Goal: Task Accomplishment & Management: Complete application form

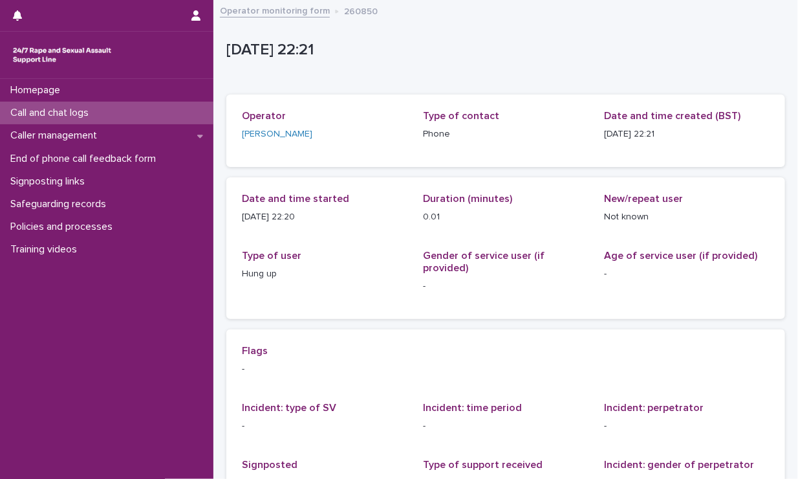
click at [116, 114] on div "Call and chat logs" at bounding box center [106, 113] width 213 height 23
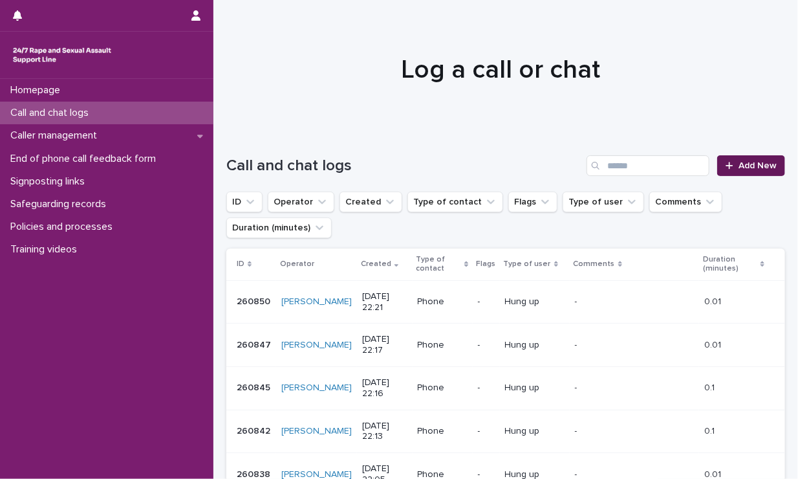
click at [740, 167] on span "Add New" at bounding box center [758, 165] width 38 height 9
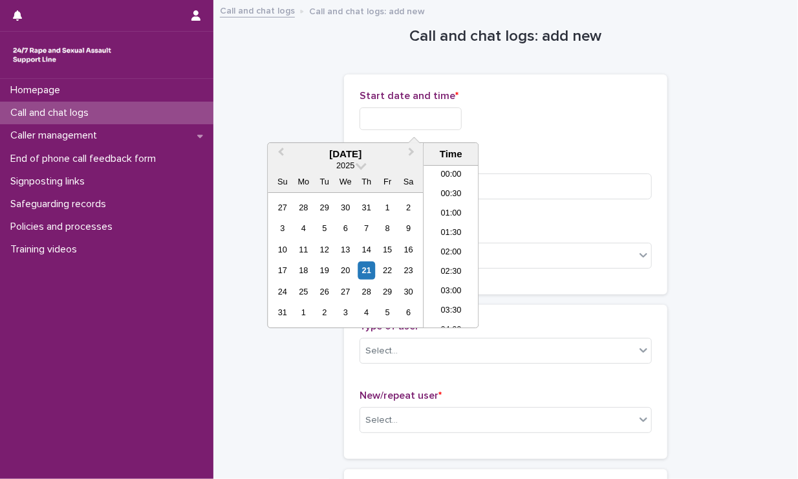
click at [419, 113] on input "text" at bounding box center [411, 118] width 102 height 23
click at [459, 252] on li "22:00" at bounding box center [451, 259] width 55 height 19
click at [441, 124] on input "**********" at bounding box center [411, 118] width 102 height 23
type input "**********"
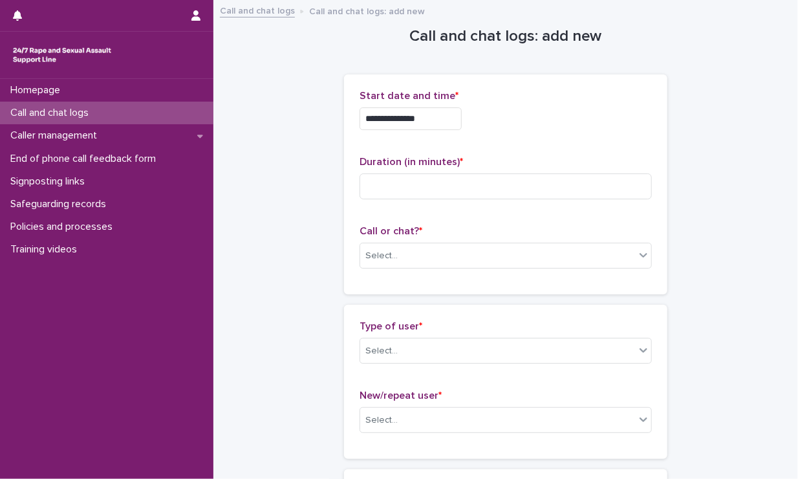
click at [503, 122] on div "**********" at bounding box center [506, 118] width 292 height 23
click at [463, 183] on input at bounding box center [506, 186] width 292 height 26
type input "**"
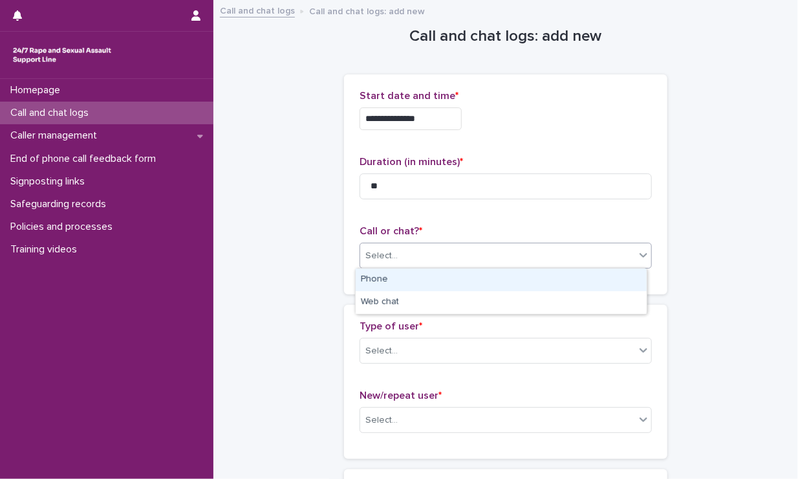
click at [435, 256] on div "Select..." at bounding box center [497, 255] width 275 height 21
click at [418, 278] on div "Phone" at bounding box center [501, 279] width 291 height 23
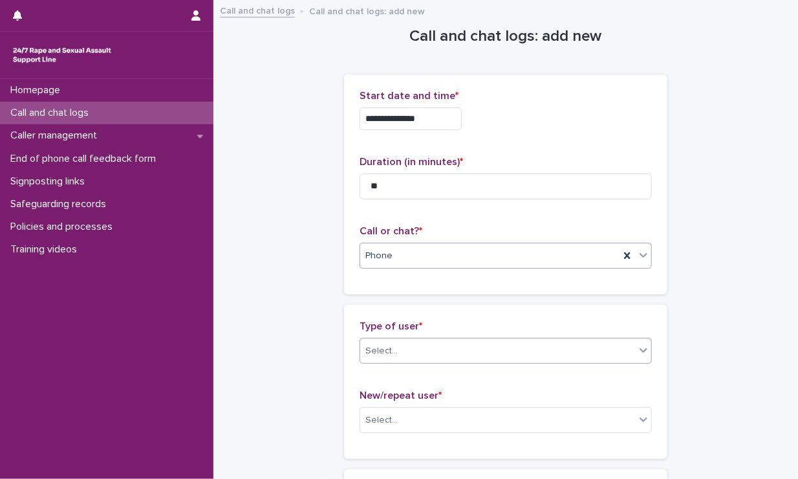
click at [428, 349] on div "Select..." at bounding box center [497, 350] width 275 height 21
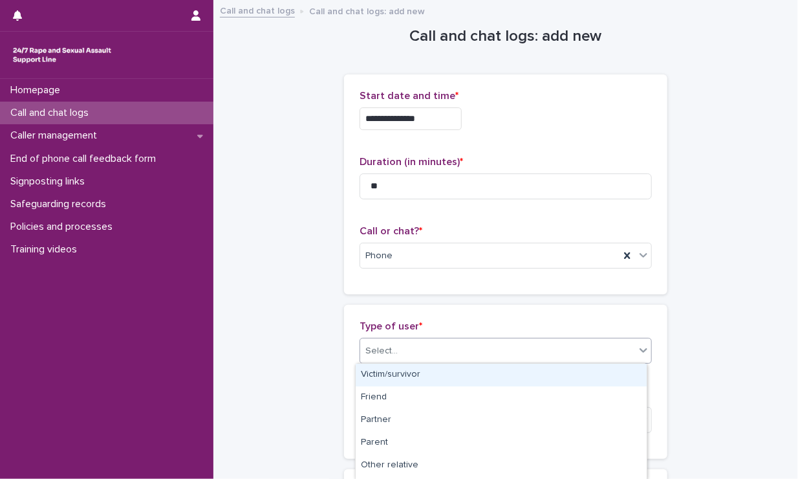
click at [420, 382] on div "Victim/survivor" at bounding box center [501, 375] width 291 height 23
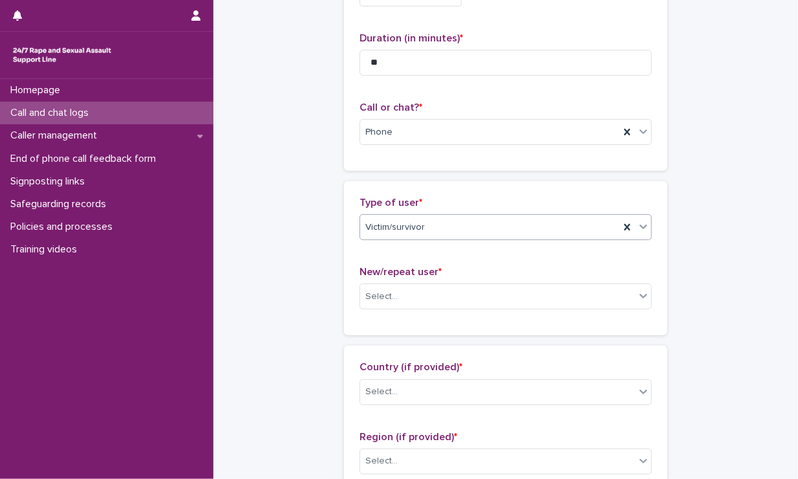
scroll to position [124, 0]
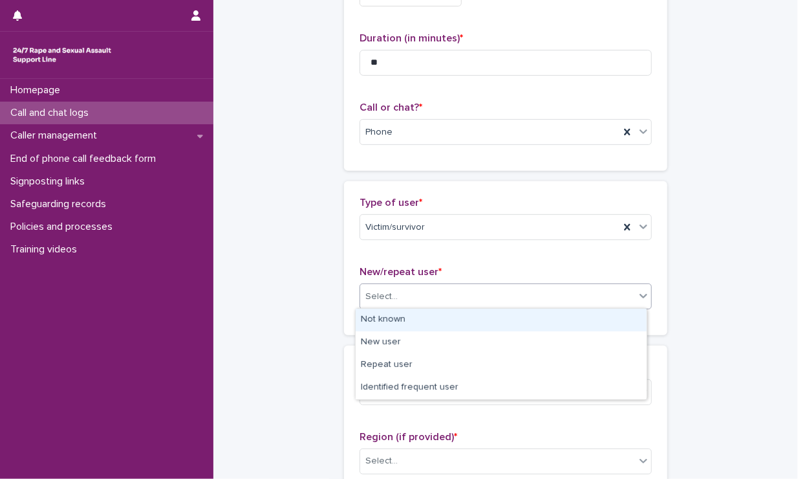
click at [420, 293] on div "Select..." at bounding box center [497, 296] width 275 height 21
click at [415, 319] on div "Not known" at bounding box center [501, 320] width 291 height 23
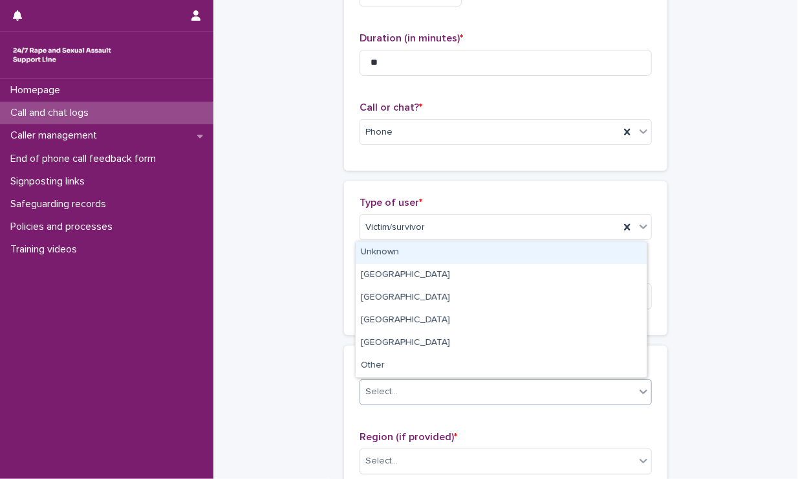
click at [463, 388] on div "Select..." at bounding box center [497, 391] width 275 height 21
click at [406, 252] on div "Unknown" at bounding box center [501, 252] width 291 height 23
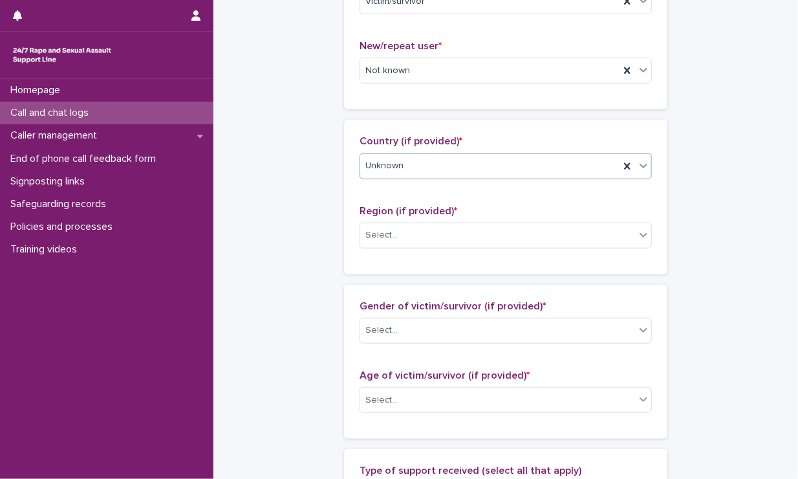
scroll to position [352, 0]
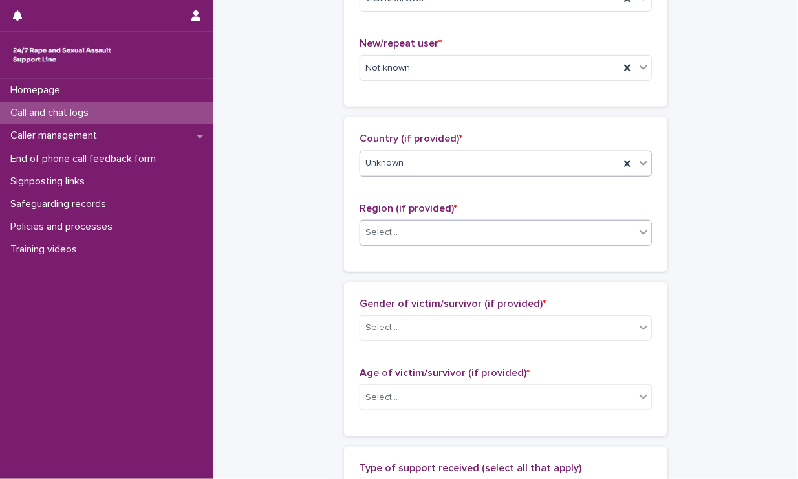
click at [415, 226] on div "Select..." at bounding box center [497, 232] width 275 height 21
click at [401, 243] on div "Select..." at bounding box center [506, 233] width 292 height 26
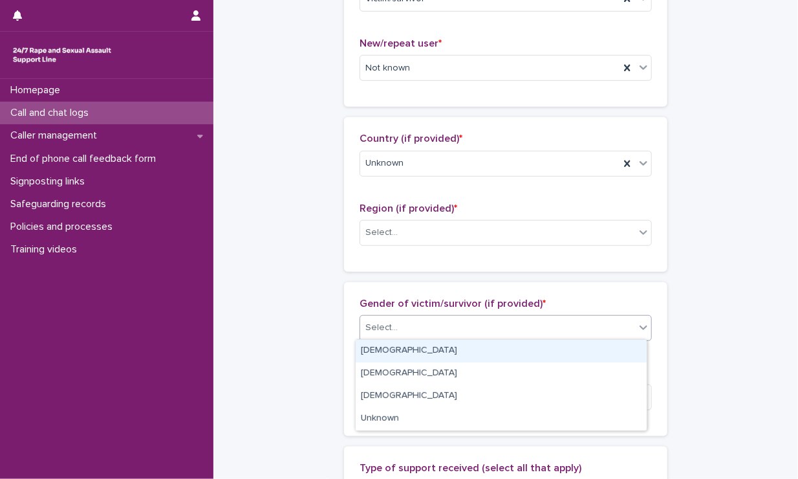
click at [431, 331] on div "Select..." at bounding box center [497, 327] width 275 height 21
click at [418, 354] on div "[DEMOGRAPHIC_DATA]" at bounding box center [501, 351] width 291 height 23
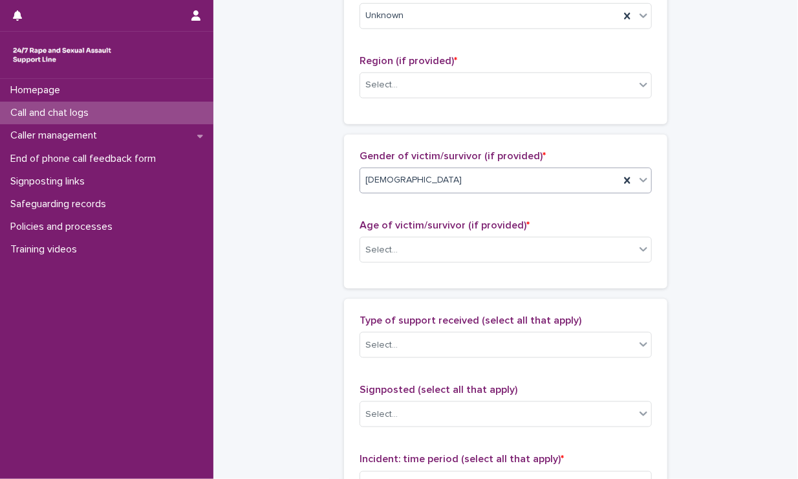
scroll to position [499, 0]
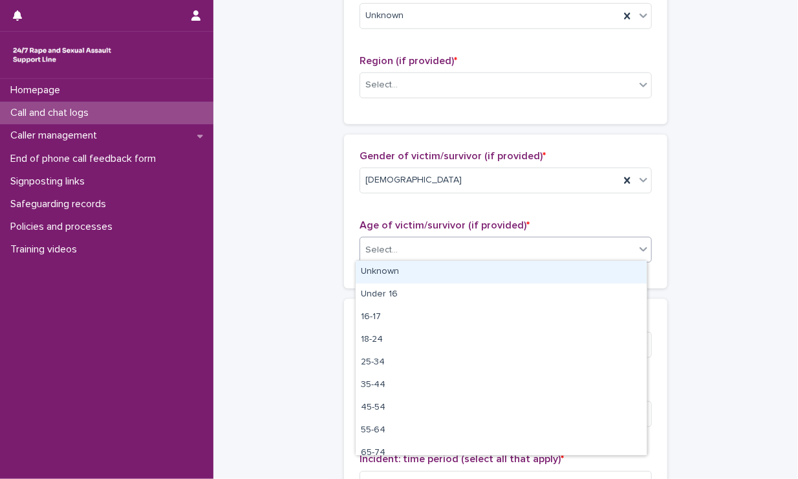
click at [417, 248] on div "Select..." at bounding box center [497, 249] width 275 height 21
click at [394, 278] on div "Unknown" at bounding box center [501, 272] width 291 height 23
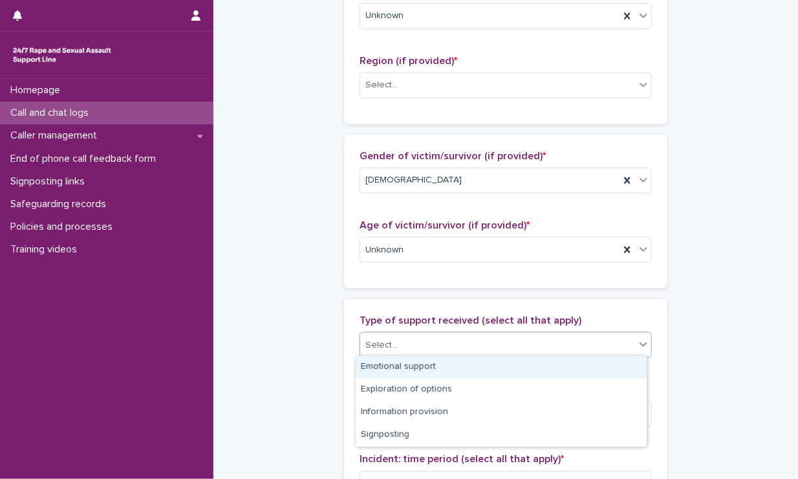
click at [419, 341] on div "Select..." at bounding box center [497, 344] width 275 height 21
click at [409, 364] on div "Emotional support" at bounding box center [501, 367] width 291 height 23
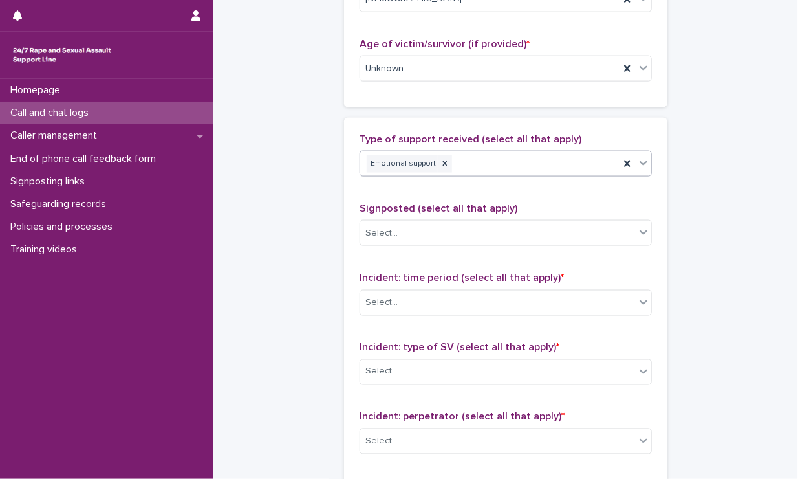
scroll to position [691, 0]
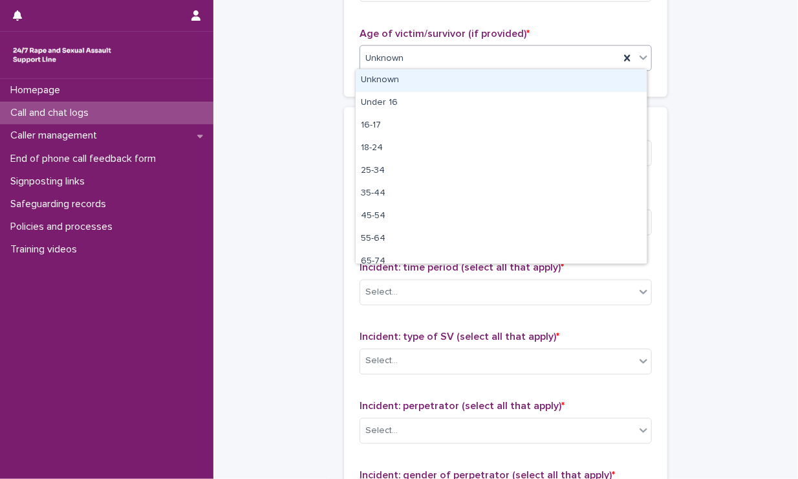
click at [406, 56] on div "Unknown" at bounding box center [489, 58] width 259 height 21
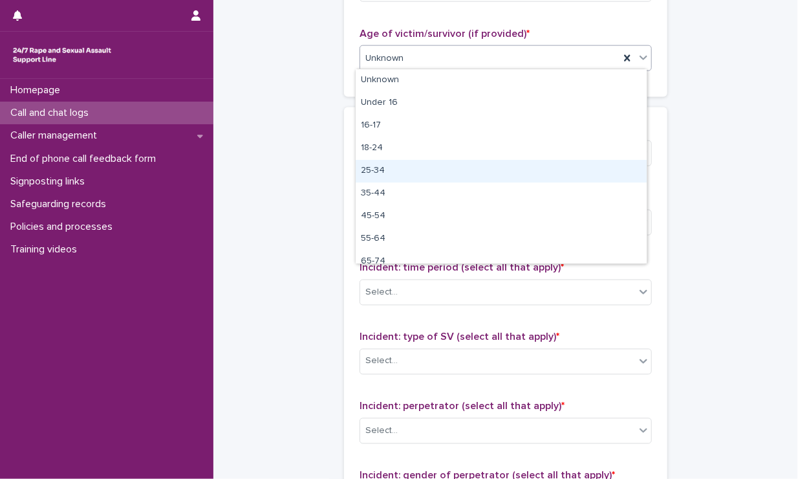
click at [404, 180] on div "25-34" at bounding box center [501, 171] width 291 height 23
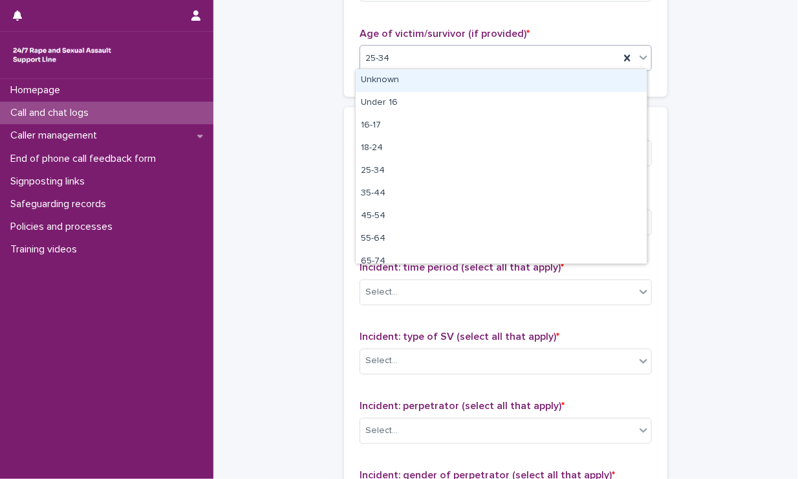
click at [419, 61] on div "25-34" at bounding box center [489, 58] width 259 height 21
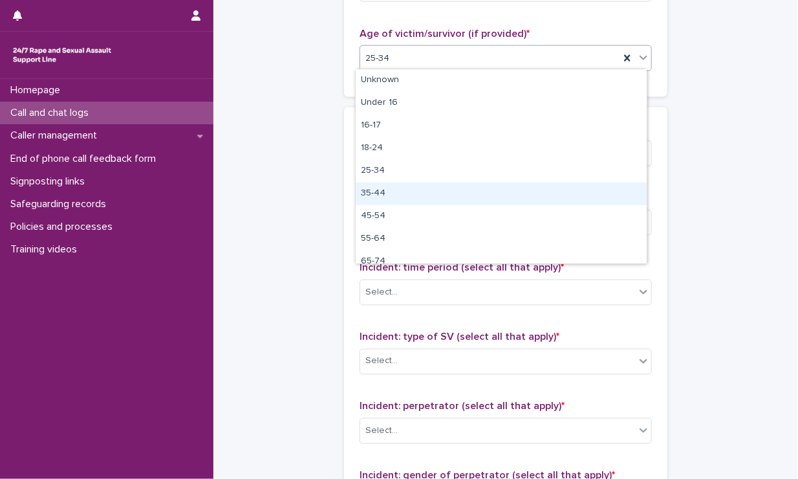
click at [385, 196] on div "35-44" at bounding box center [501, 193] width 291 height 23
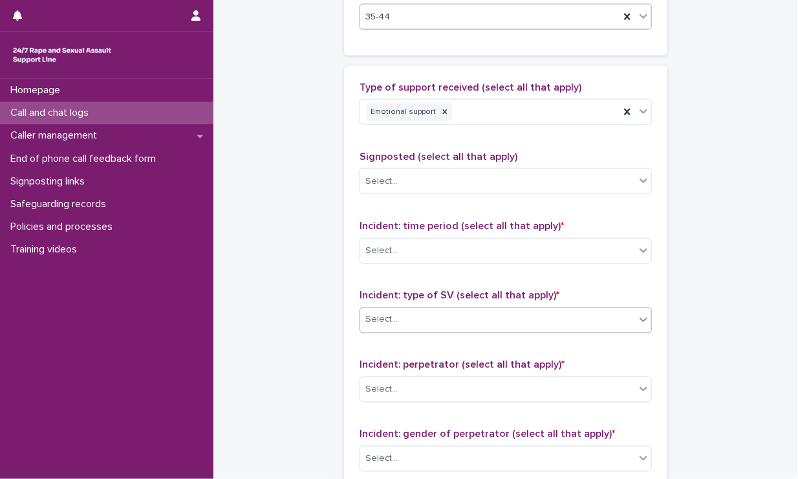
scroll to position [757, 0]
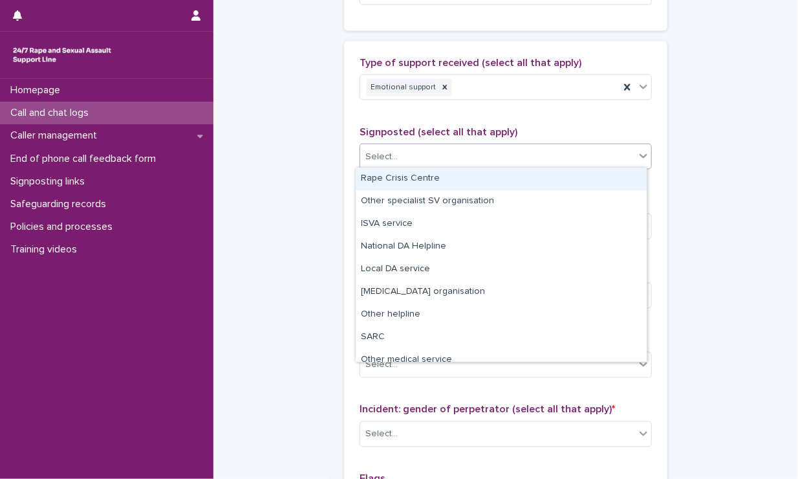
click at [415, 166] on div "Select..." at bounding box center [506, 157] width 292 height 26
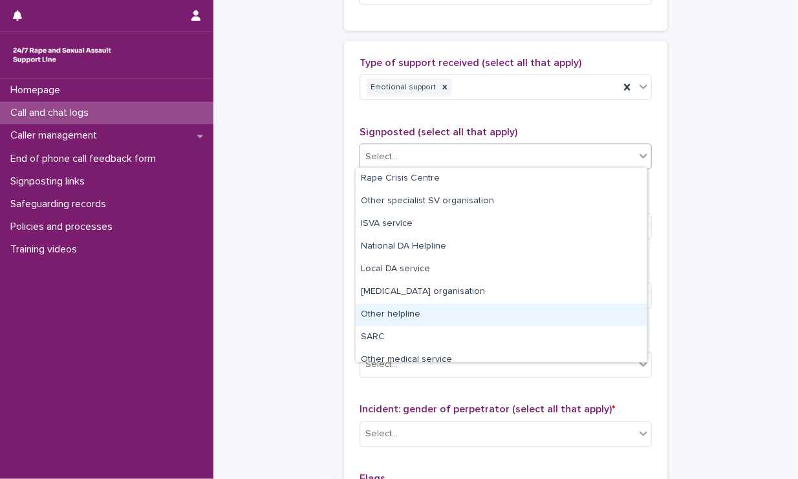
scroll to position [78, 0]
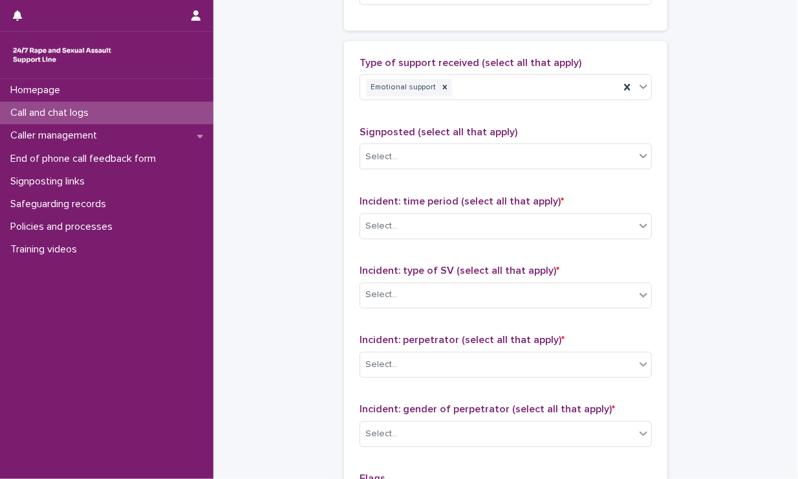
drag, startPoint x: 433, startPoint y: 243, endPoint x: 433, endPoint y: 217, distance: 25.9
click at [433, 217] on div "Incident: time period (select all that apply) * Select..." at bounding box center [506, 222] width 292 height 54
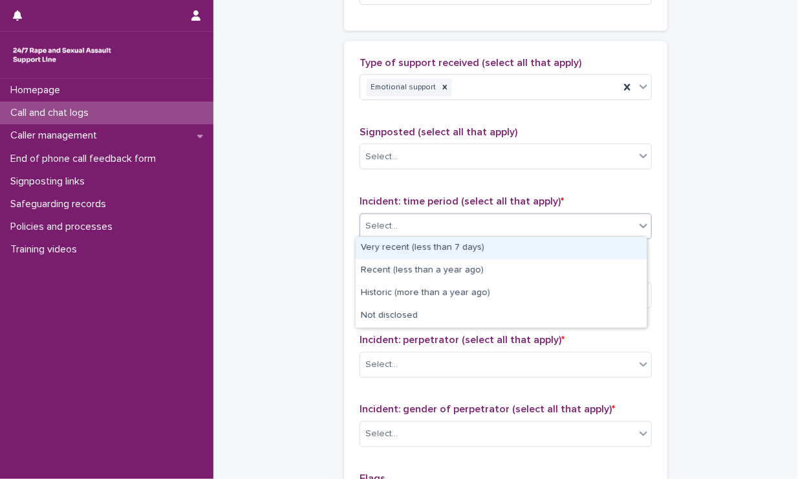
click at [433, 217] on div "Select..." at bounding box center [497, 225] width 275 height 21
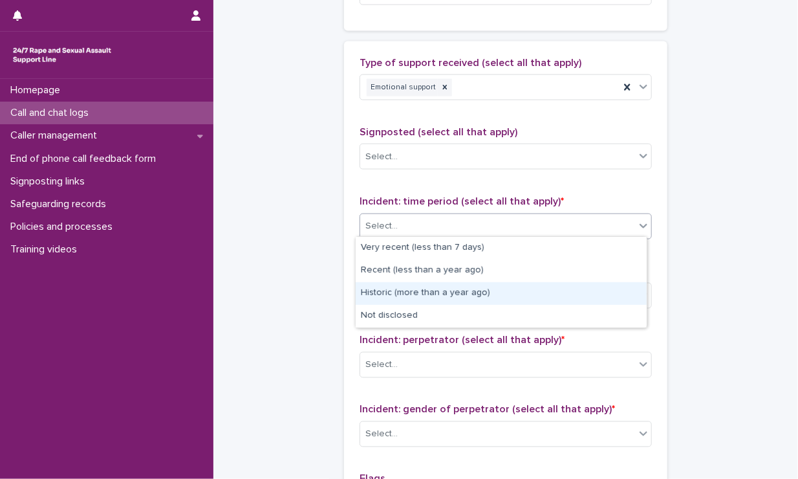
click at [401, 296] on div "Historic (more than a year ago)" at bounding box center [501, 293] width 291 height 23
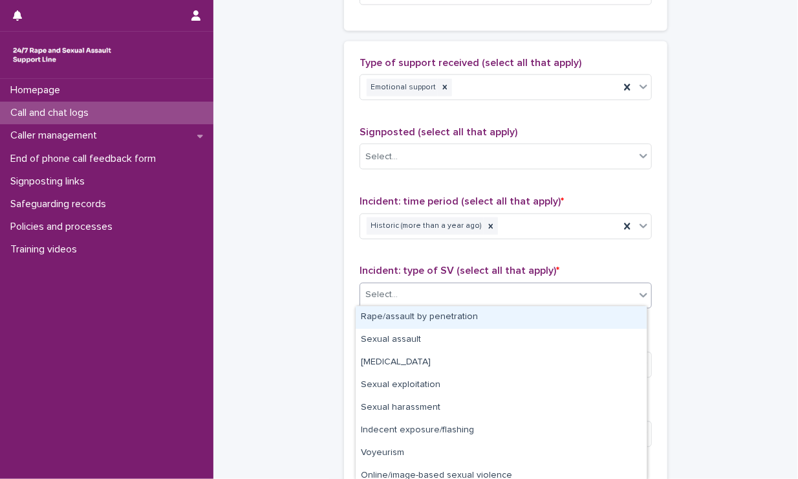
click at [408, 290] on div "Select..." at bounding box center [497, 295] width 275 height 21
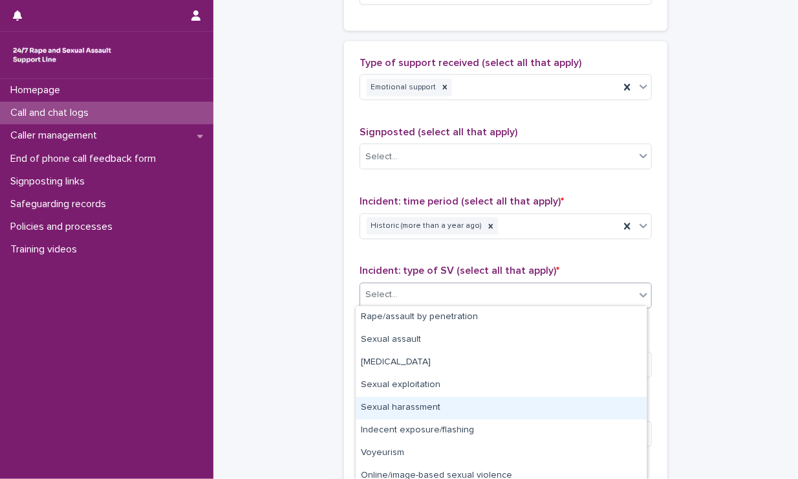
scroll to position [52, 0]
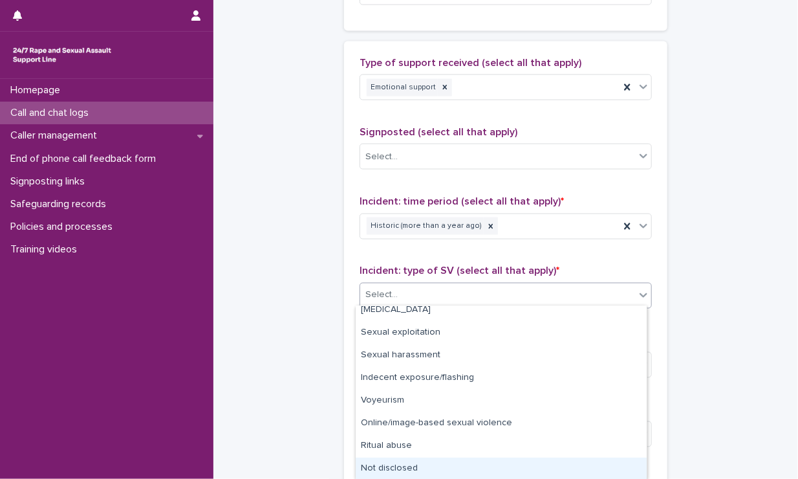
drag, startPoint x: 389, startPoint y: 455, endPoint x: 388, endPoint y: 465, distance: 10.4
click at [388, 465] on div "Not disclosed" at bounding box center [501, 468] width 291 height 23
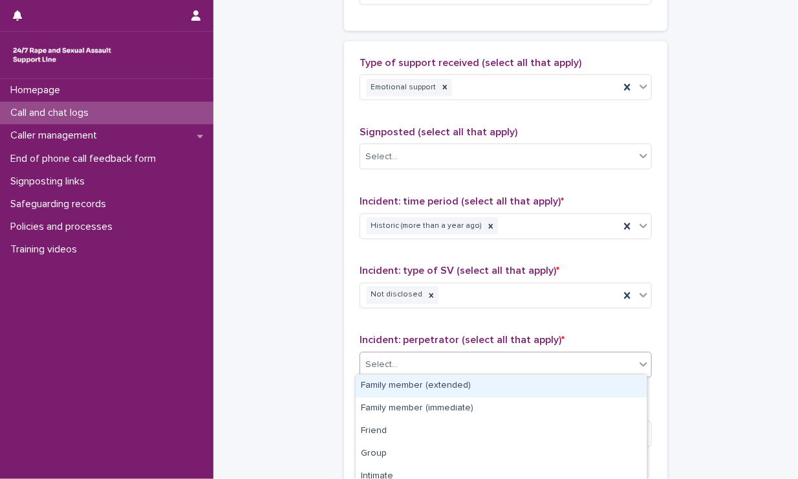
click at [398, 365] on div "Select..." at bounding box center [497, 364] width 275 height 21
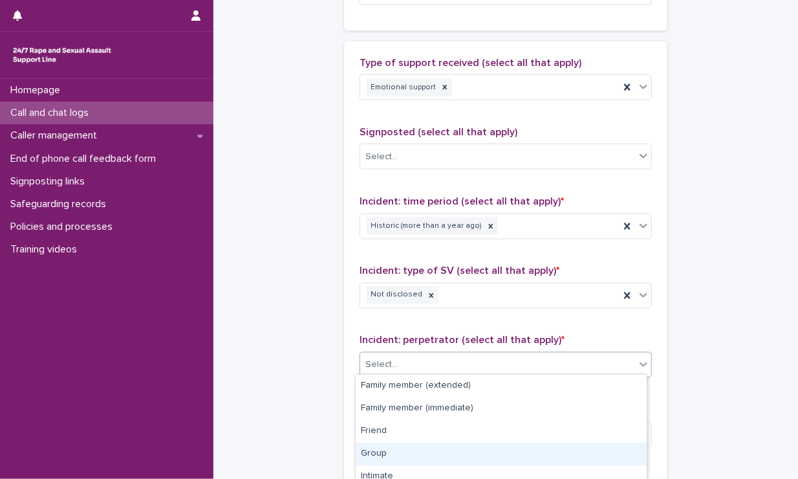
scroll to position [144, 0]
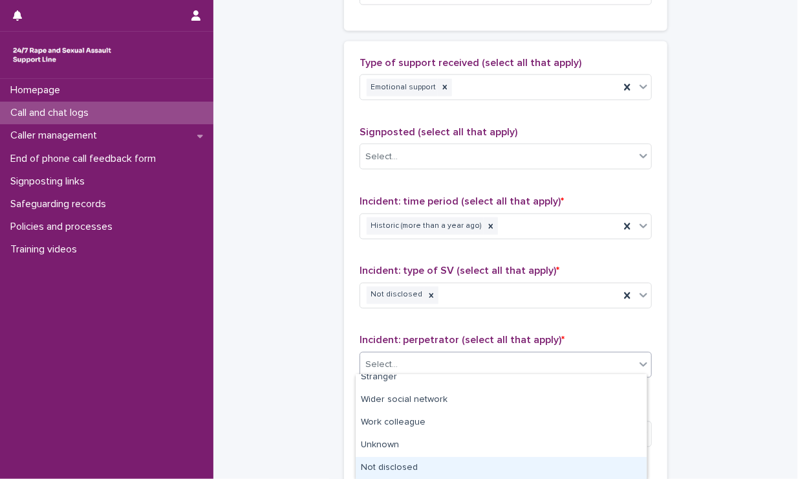
click at [402, 469] on div "Not disclosed" at bounding box center [501, 468] width 291 height 23
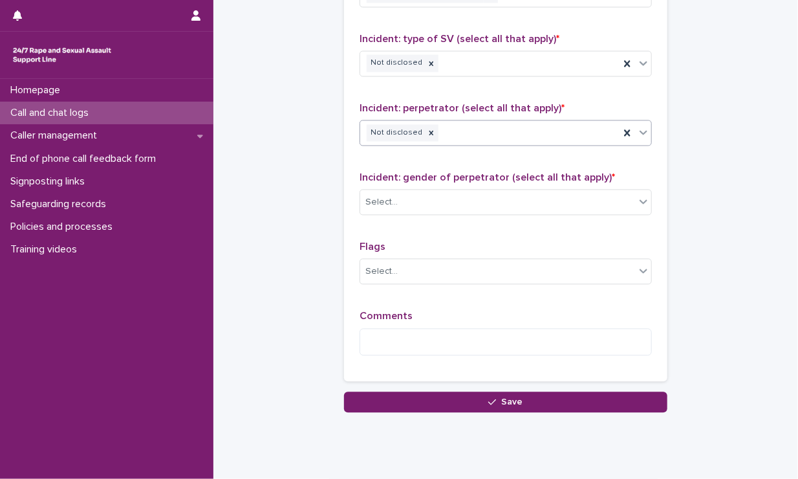
scroll to position [988, 0]
click at [431, 329] on textarea at bounding box center [506, 343] width 292 height 28
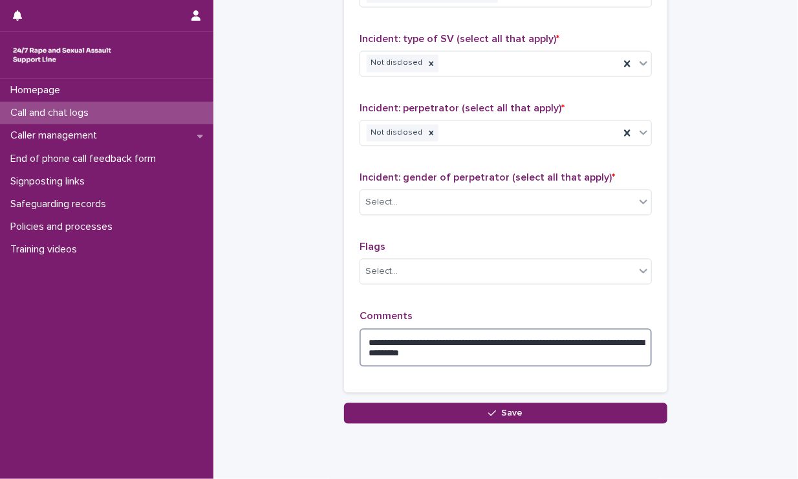
click at [404, 350] on textarea "**********" at bounding box center [506, 348] width 292 height 39
click at [568, 353] on textarea "**********" at bounding box center [506, 348] width 292 height 39
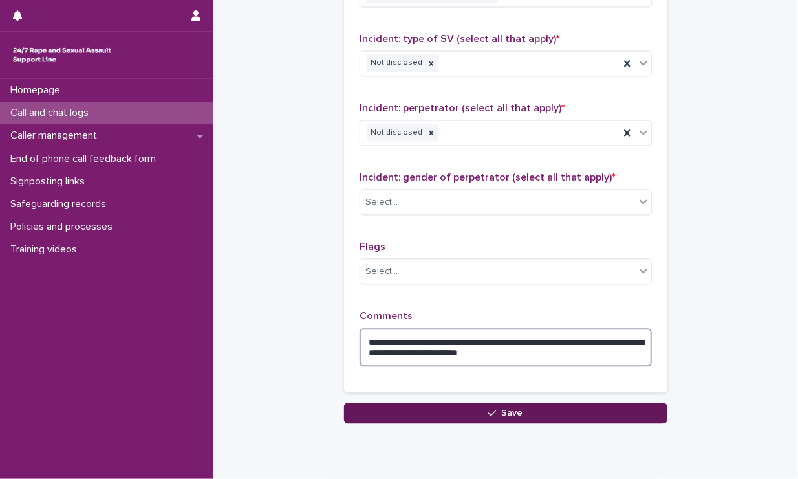
type textarea "**********"
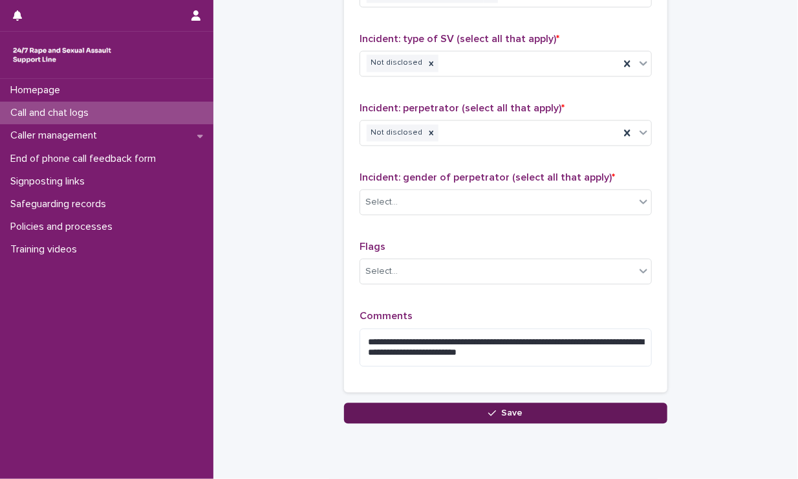
click at [553, 408] on button "Save" at bounding box center [505, 413] width 323 height 21
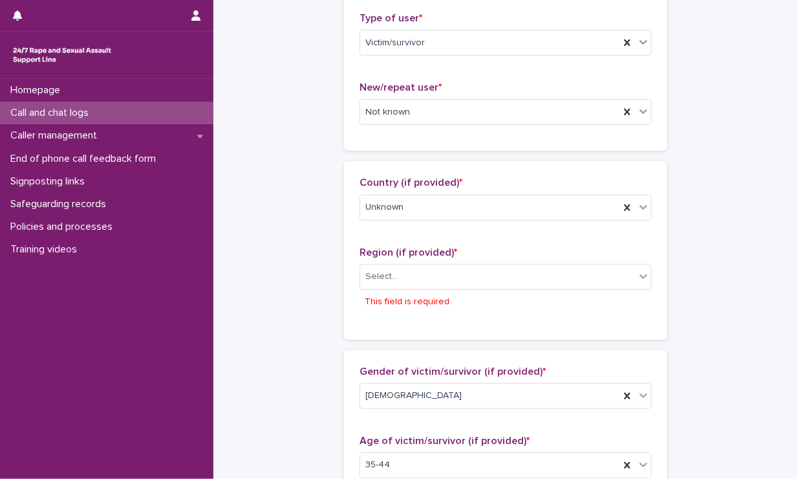
scroll to position [295, 0]
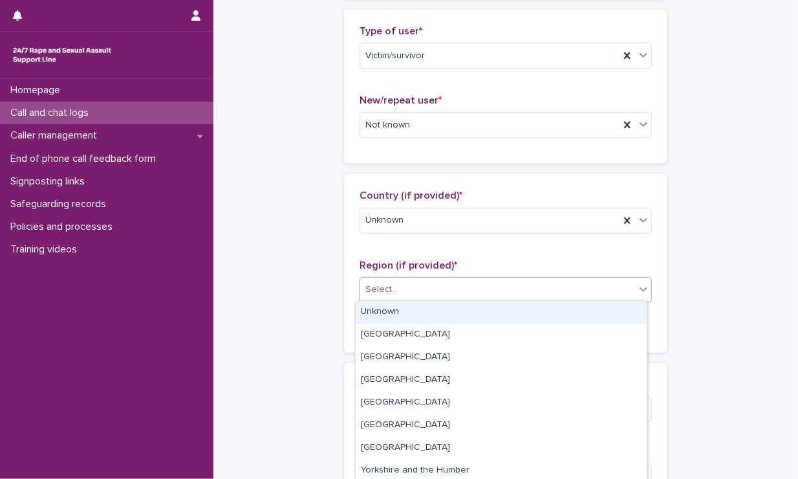
click at [551, 287] on div "Select..." at bounding box center [497, 289] width 275 height 21
click at [455, 311] on div "Unknown" at bounding box center [501, 312] width 291 height 23
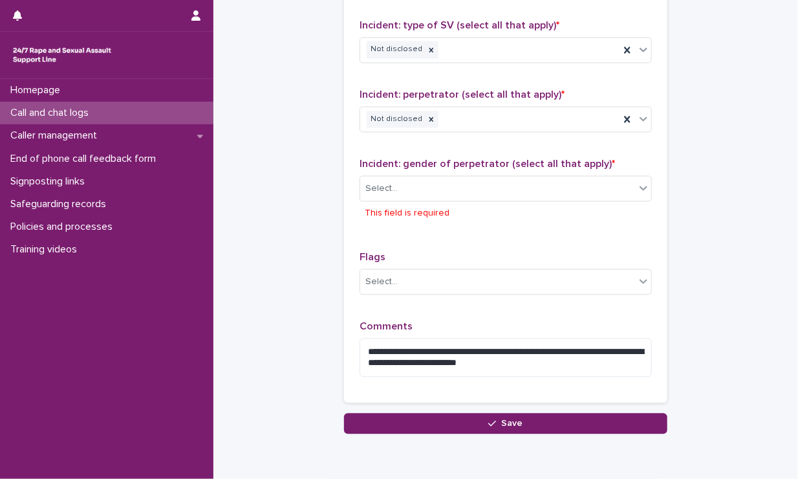
scroll to position [1055, 0]
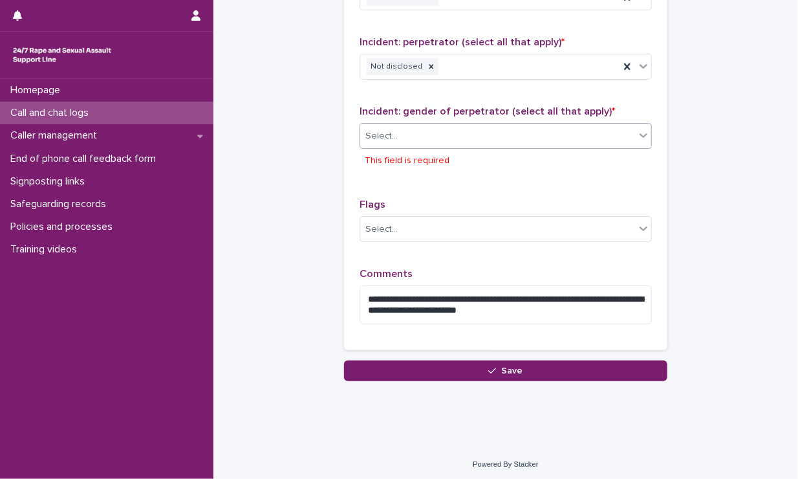
click at [466, 138] on div "Select..." at bounding box center [497, 135] width 275 height 21
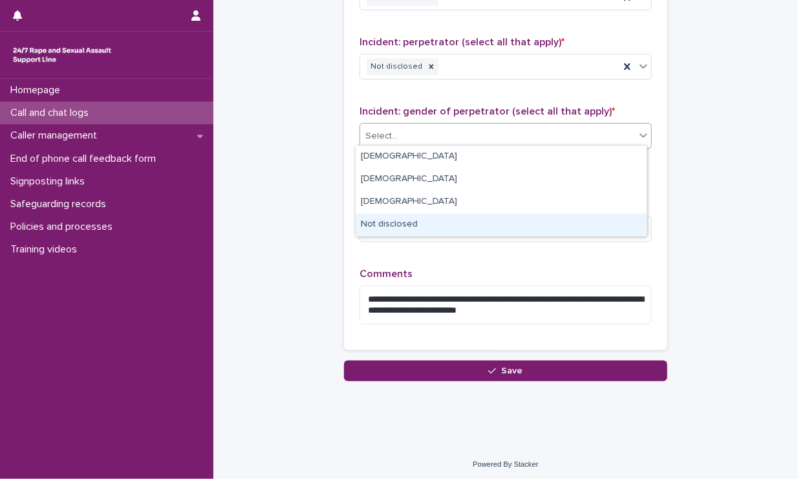
drag, startPoint x: 405, startPoint y: 212, endPoint x: 404, endPoint y: 221, distance: 9.8
click at [404, 221] on div "Not disclosed" at bounding box center [501, 224] width 291 height 23
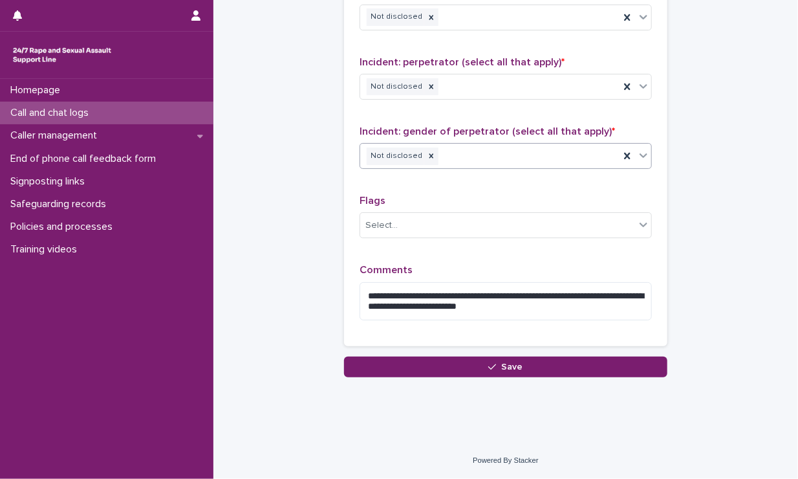
scroll to position [1031, 0]
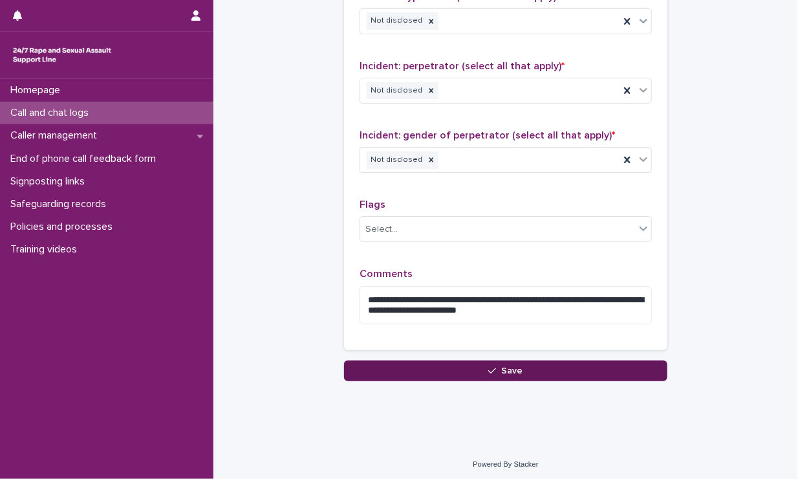
click at [410, 369] on button "Save" at bounding box center [505, 370] width 323 height 21
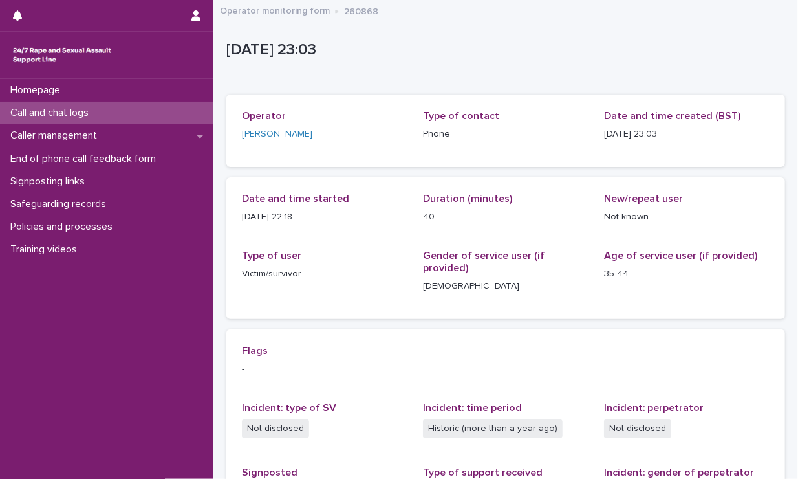
click at [80, 114] on p "Call and chat logs" at bounding box center [52, 113] width 94 height 12
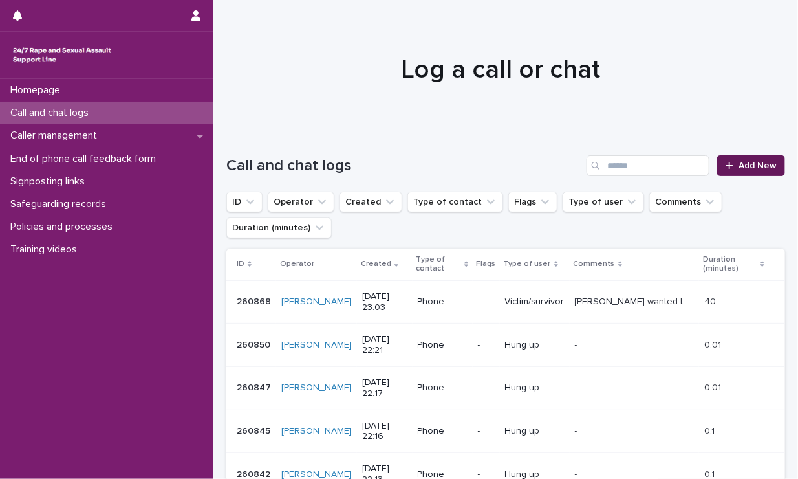
click at [739, 168] on span "Add New" at bounding box center [758, 165] width 38 height 9
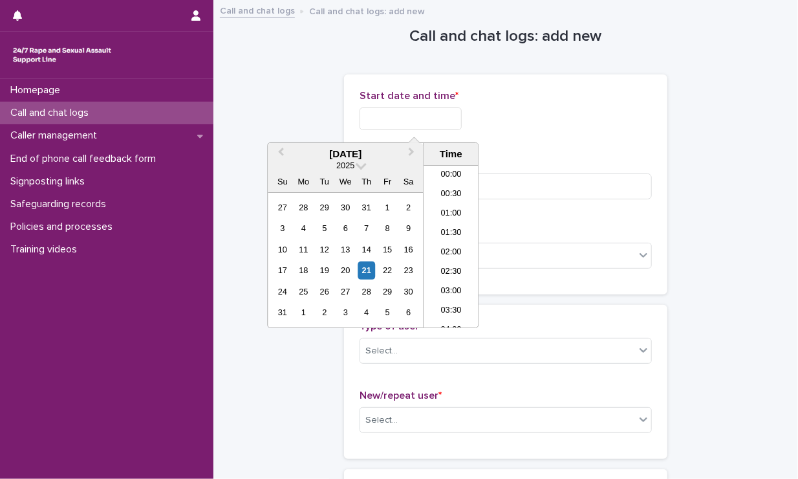
click at [386, 111] on input "text" at bounding box center [411, 118] width 102 height 23
click at [444, 289] on li "23:00" at bounding box center [451, 298] width 55 height 19
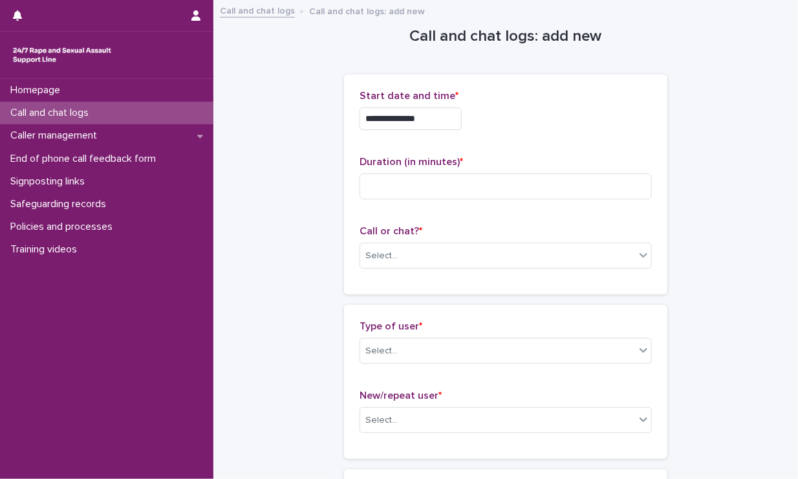
click at [446, 120] on input "**********" at bounding box center [411, 118] width 102 height 23
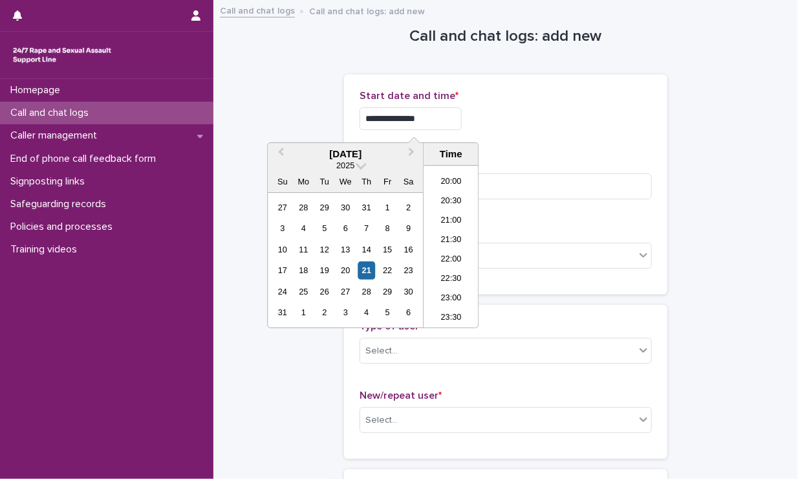
type input "**********"
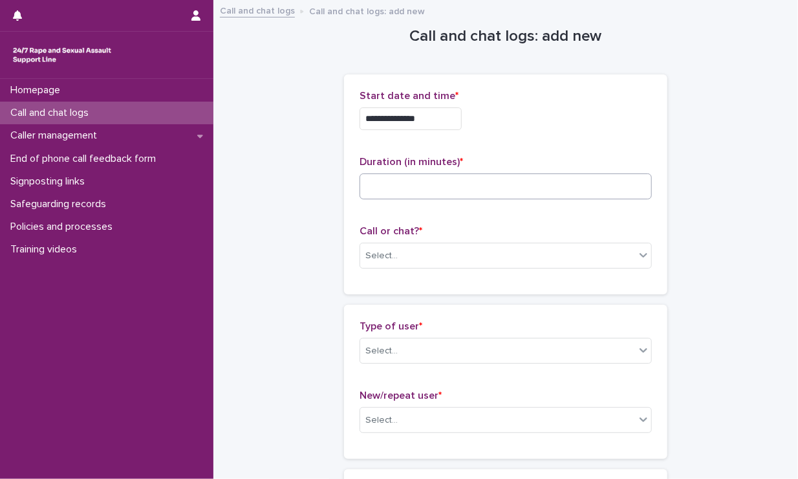
drag, startPoint x: 498, startPoint y: 149, endPoint x: 477, endPoint y: 184, distance: 40.6
click at [477, 184] on div "**********" at bounding box center [506, 184] width 292 height 189
click at [477, 184] on input at bounding box center [506, 186] width 292 height 26
type input "*"
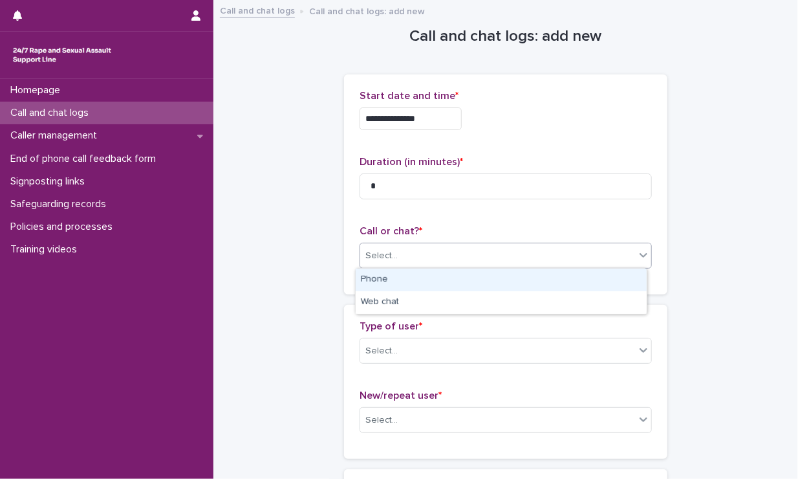
click at [487, 265] on div "Select..." at bounding box center [497, 255] width 275 height 21
click at [472, 284] on div "Phone" at bounding box center [501, 279] width 291 height 23
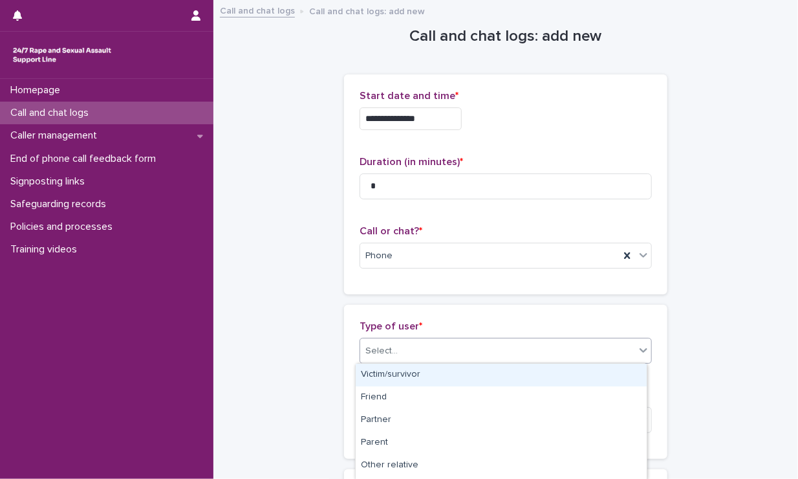
click at [456, 351] on div "Select..." at bounding box center [497, 350] width 275 height 21
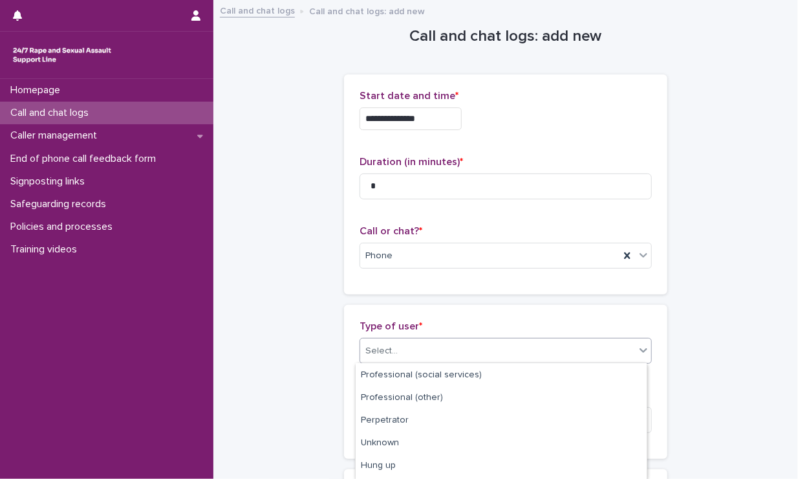
scroll to position [223, 0]
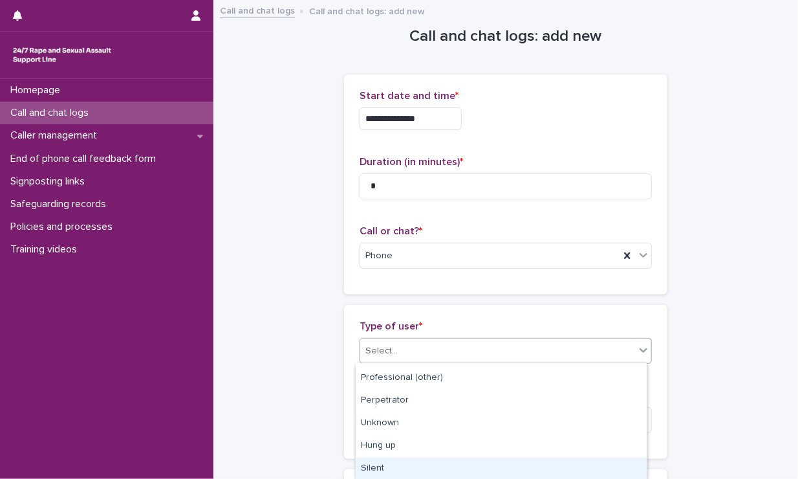
click at [389, 470] on div "Silent" at bounding box center [501, 468] width 291 height 23
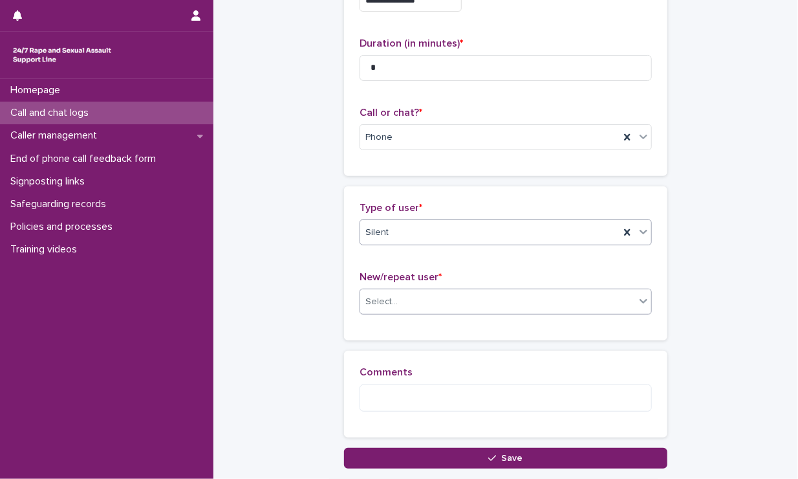
scroll to position [208, 0]
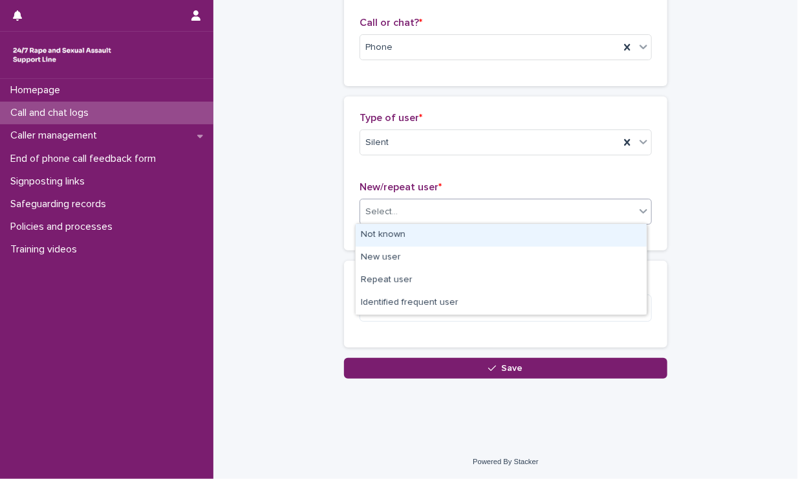
click at [424, 212] on div "Select..." at bounding box center [497, 211] width 275 height 21
click at [393, 237] on div "Not known" at bounding box center [501, 235] width 291 height 23
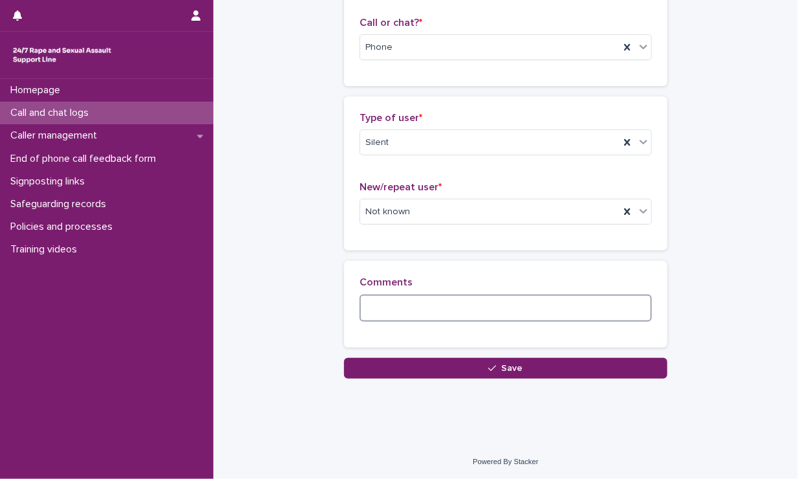
click at [379, 301] on textarea at bounding box center [506, 308] width 292 height 28
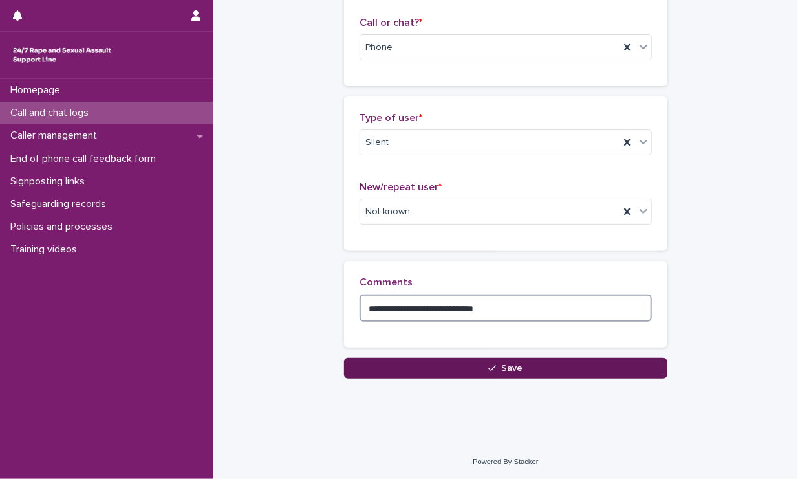
type textarea "**********"
click at [413, 373] on button "Save" at bounding box center [505, 368] width 323 height 21
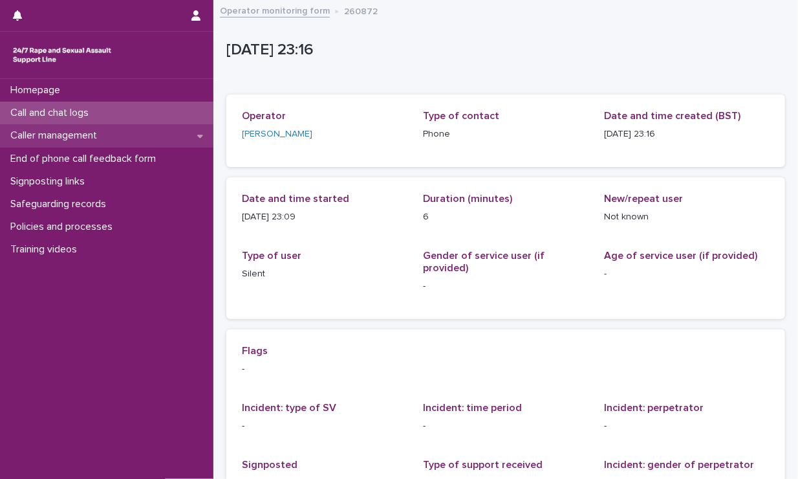
click at [93, 133] on p "Caller management" at bounding box center [56, 135] width 102 height 12
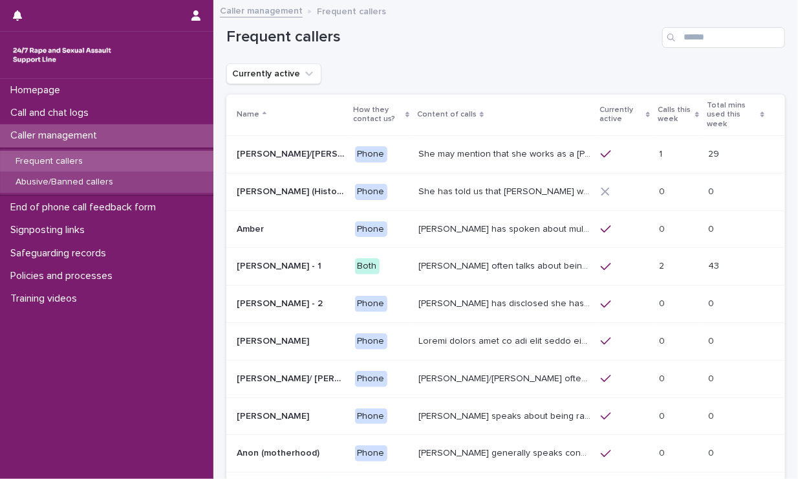
click at [83, 177] on p "Abusive/Banned callers" at bounding box center [64, 182] width 118 height 11
